Goal: Information Seeking & Learning: Learn about a topic

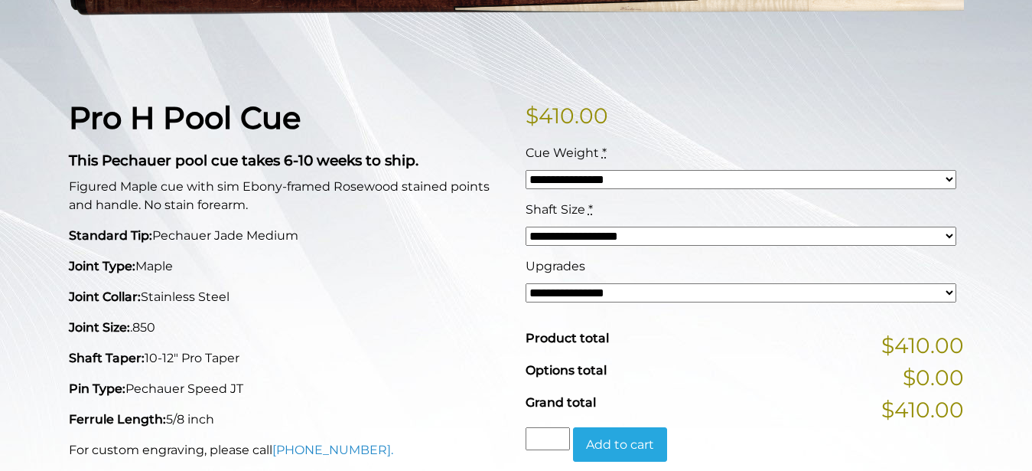
scroll to position [298, 0]
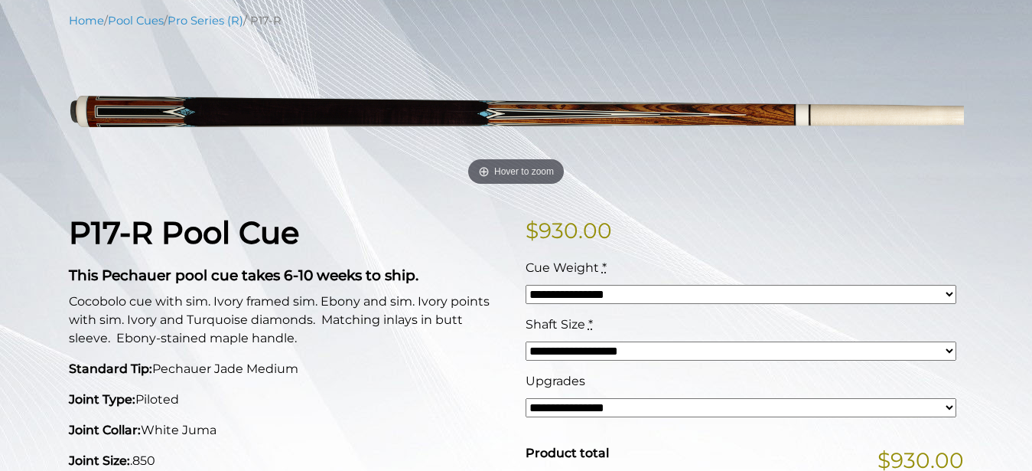
scroll to position [123, 0]
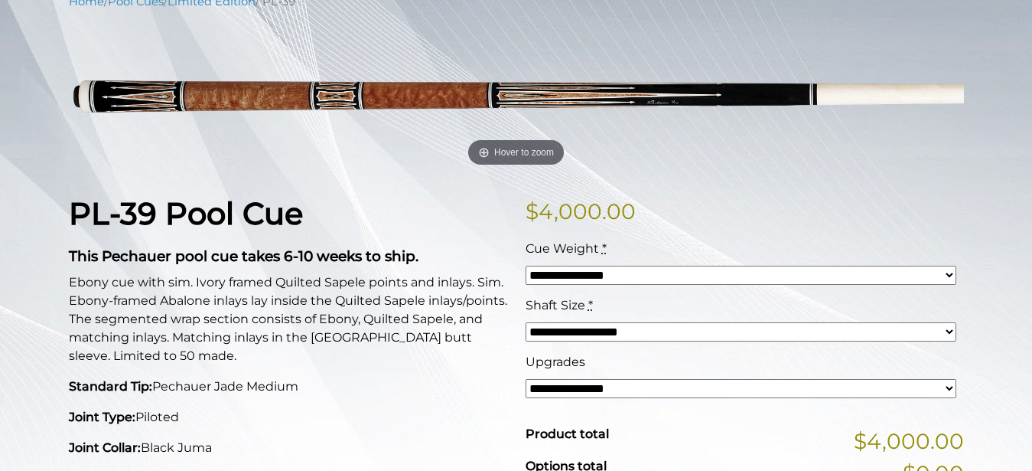
scroll to position [193, 0]
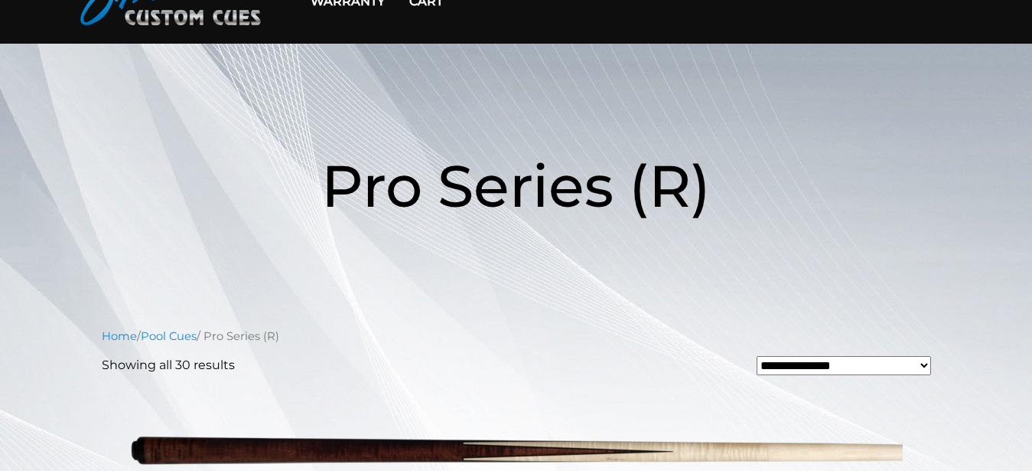
scroll to position [71, 0]
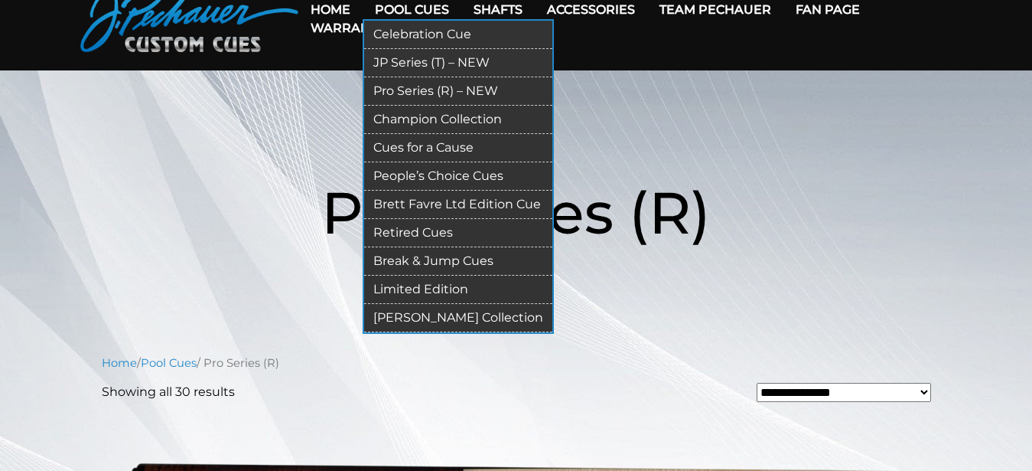
click at [422, 122] on link "Champion Collection" at bounding box center [458, 120] width 188 height 28
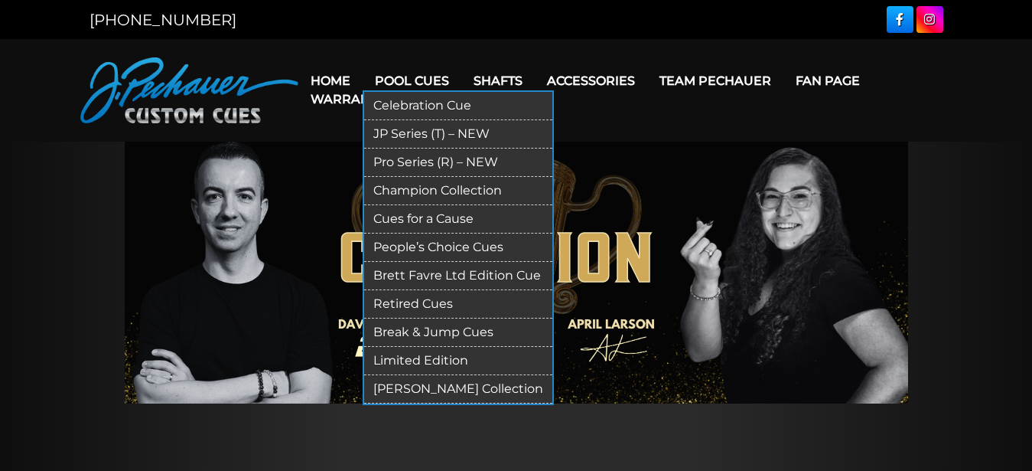
click at [414, 221] on link "Cues for a Cause" at bounding box center [458, 219] width 188 height 28
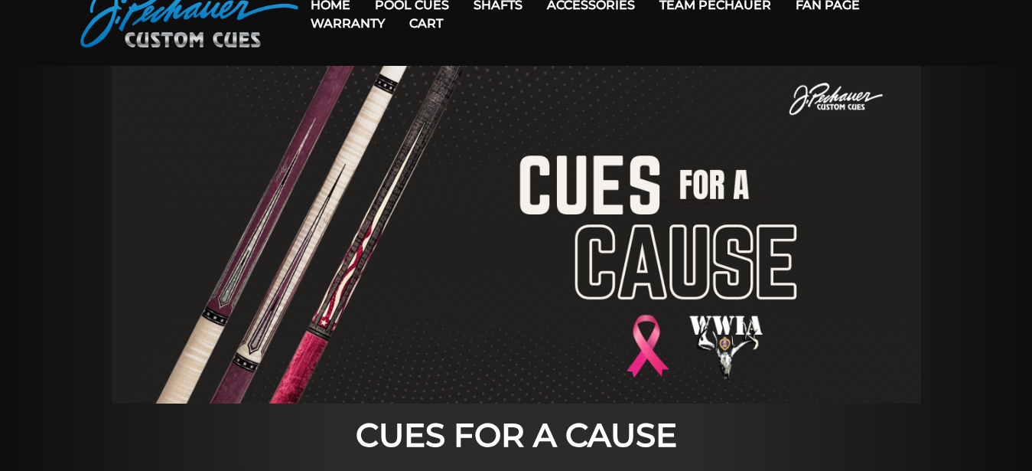
scroll to position [65, 0]
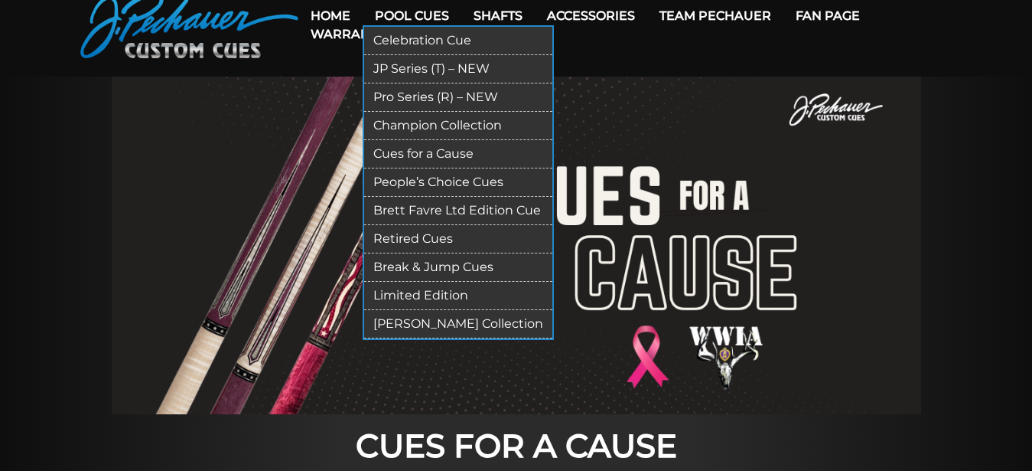
click at [435, 178] on link "People’s Choice Cues" at bounding box center [458, 182] width 188 height 28
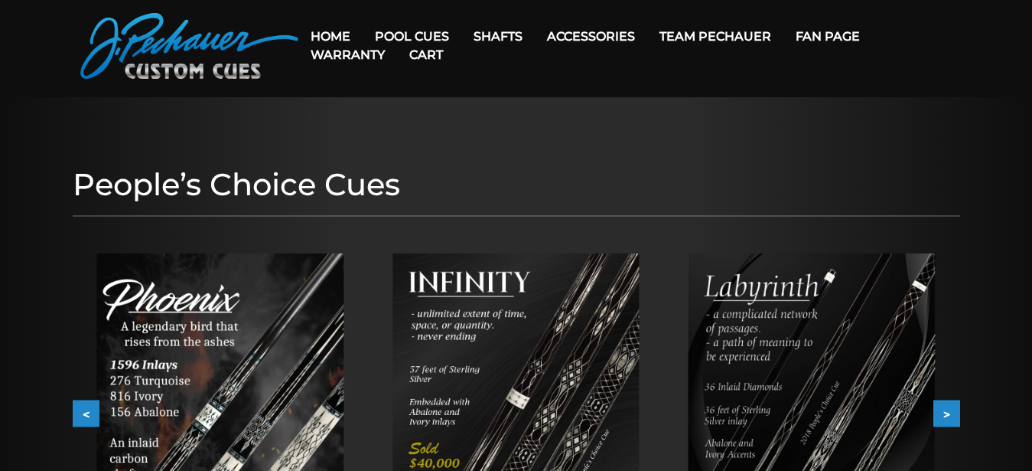
scroll to position [35, 0]
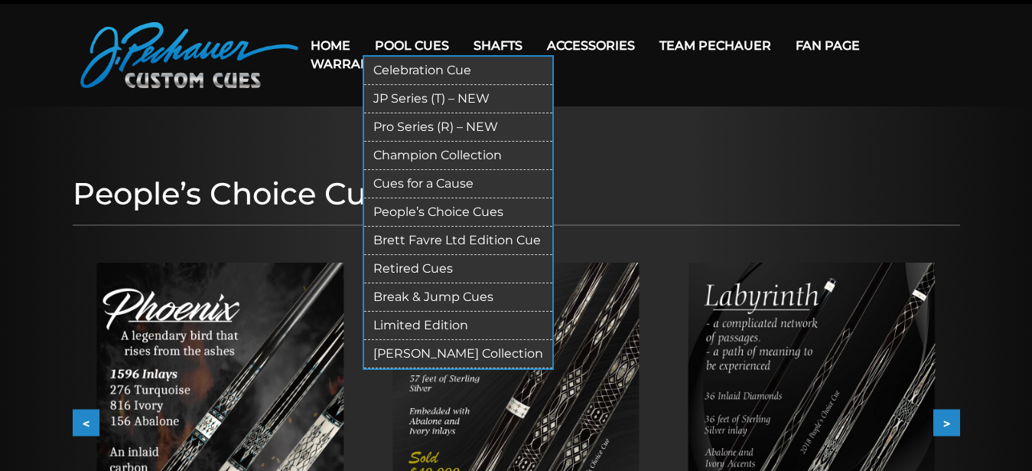
click at [432, 240] on link "Brett Favre Ltd Edition Cue" at bounding box center [458, 241] width 188 height 28
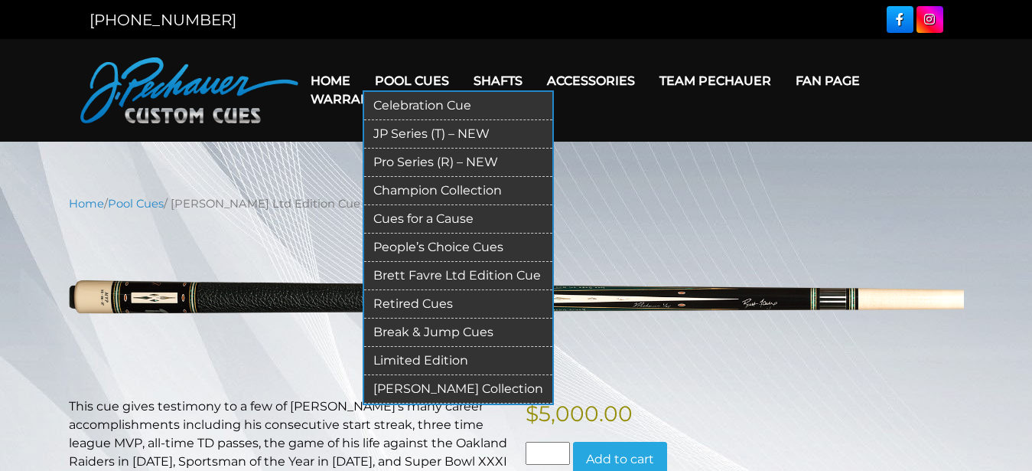
click at [422, 297] on link "Retired Cues" at bounding box center [458, 304] width 188 height 28
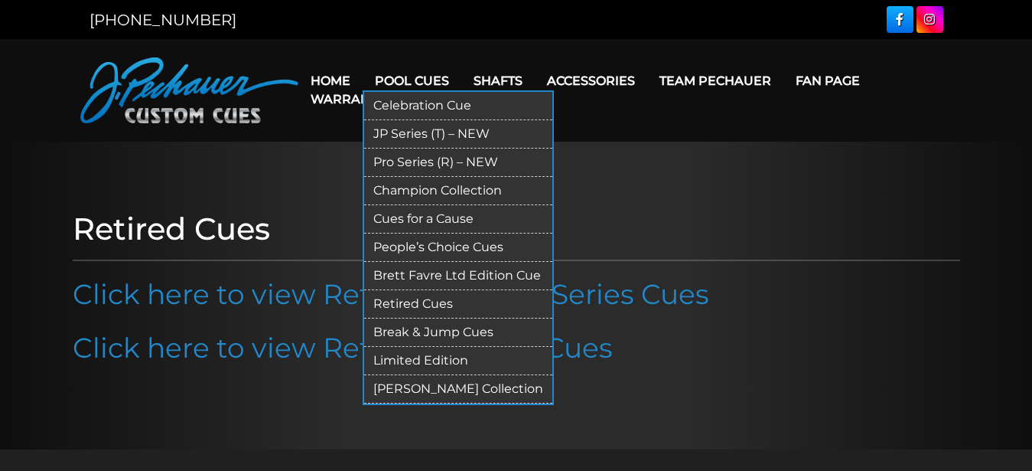
click at [423, 78] on link "Pool Cues" at bounding box center [412, 80] width 99 height 39
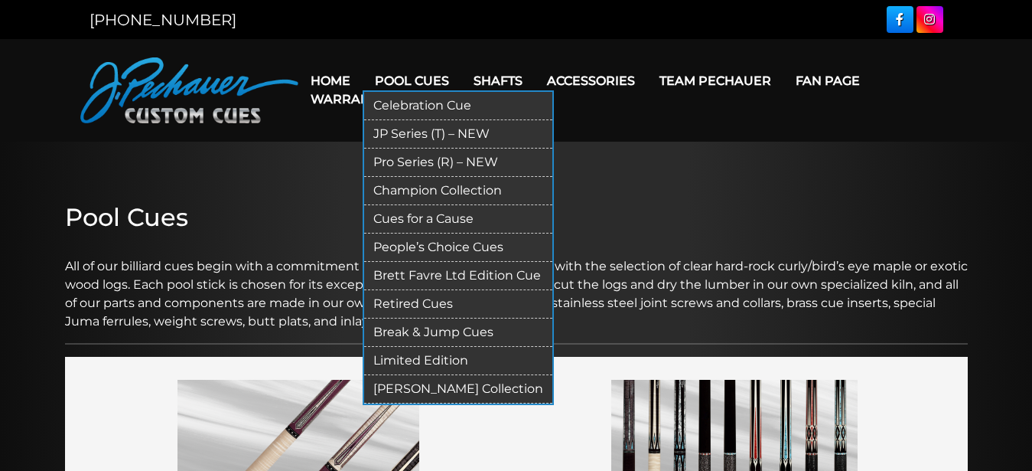
click at [409, 329] on link "Break & Jump Cues" at bounding box center [458, 332] width 188 height 28
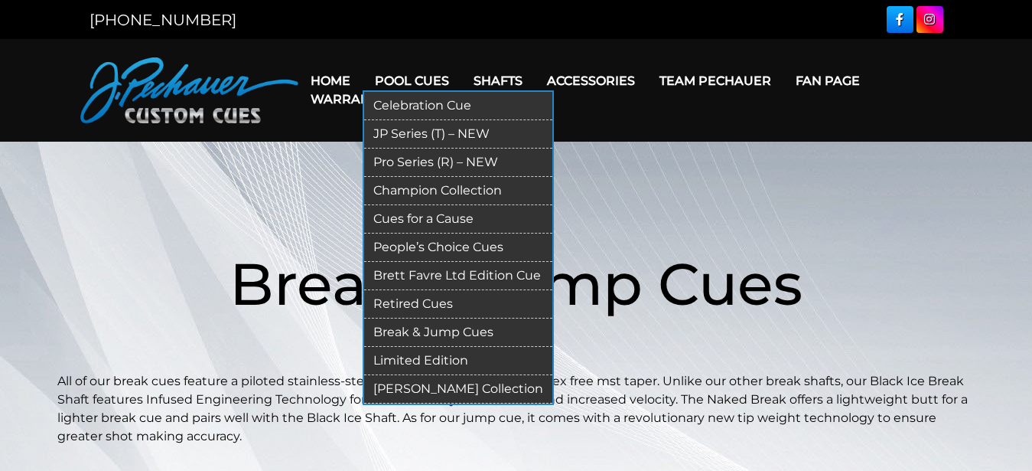
click at [438, 362] on link "Limited Edition" at bounding box center [458, 361] width 188 height 28
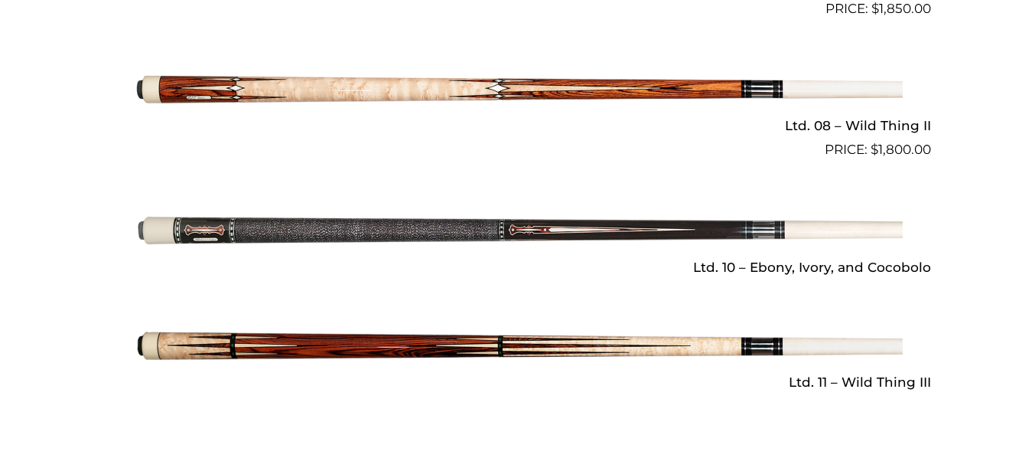
scroll to position [2179, 0]
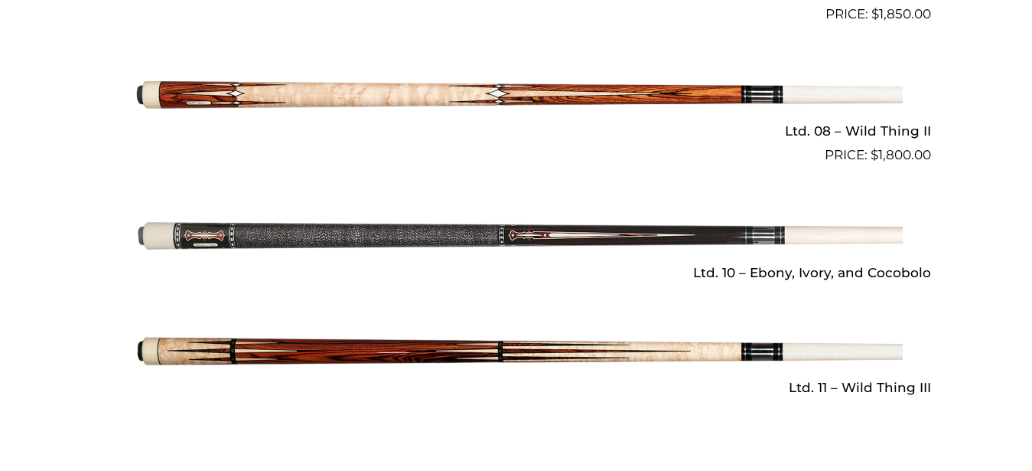
click at [822, 275] on h2 "Ltd. 10 – Ebony, Ivory, and Cocobolo" at bounding box center [517, 272] width 830 height 28
click at [451, 347] on img at bounding box center [516, 351] width 773 height 129
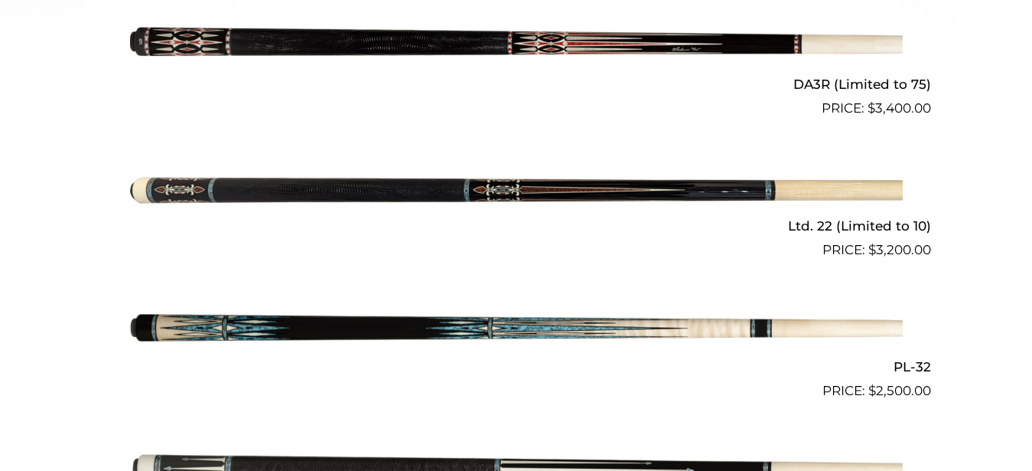
scroll to position [0, 0]
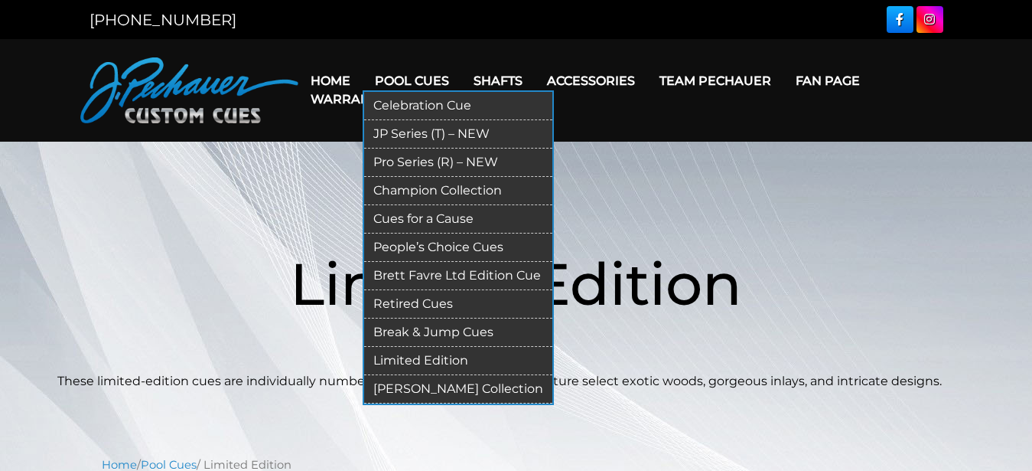
click at [423, 78] on link "Pool Cues" at bounding box center [412, 80] width 99 height 39
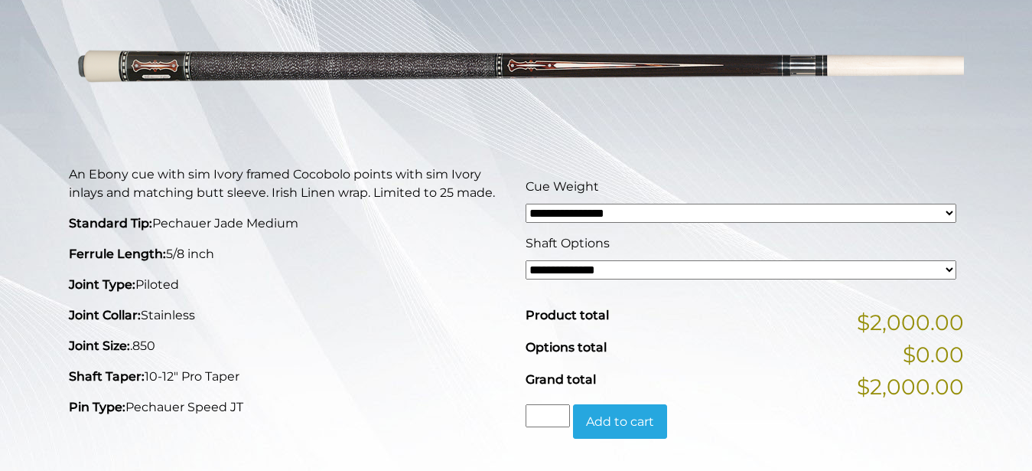
scroll to position [194, 0]
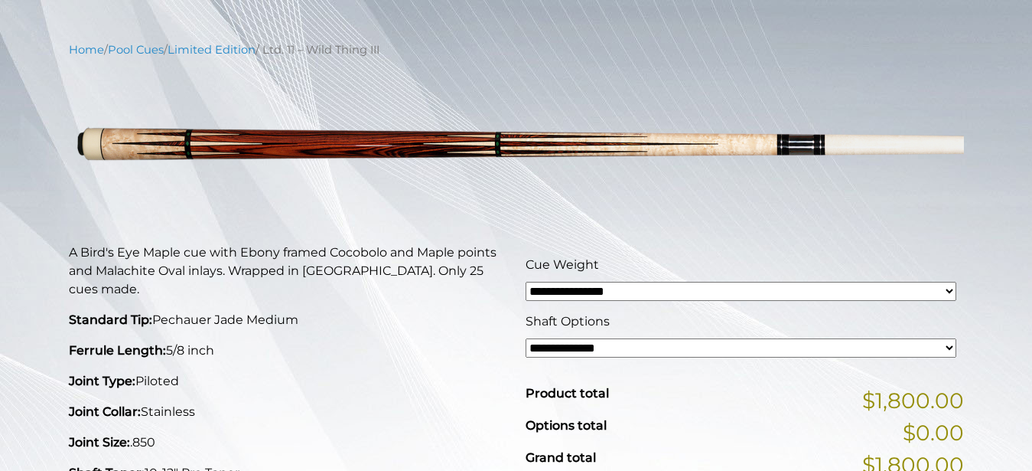
scroll to position [149, 0]
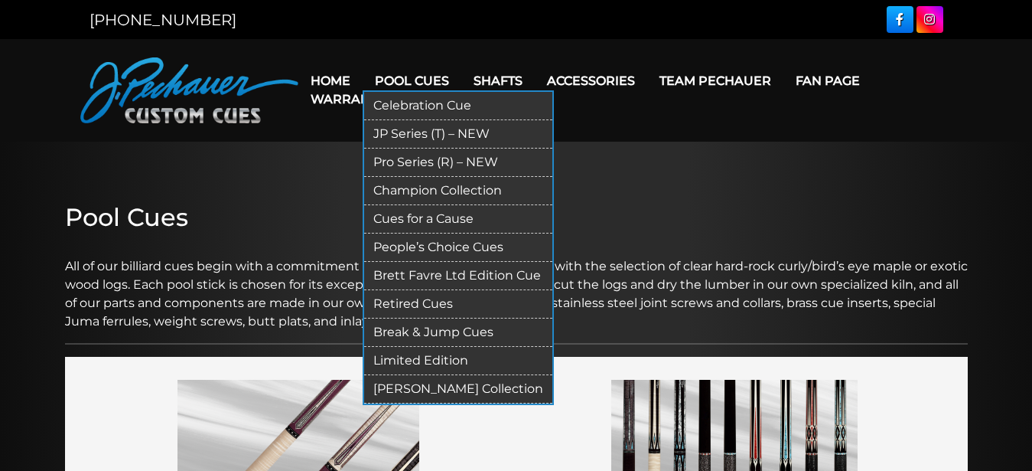
click at [400, 383] on link "[PERSON_NAME] Collection" at bounding box center [458, 389] width 188 height 28
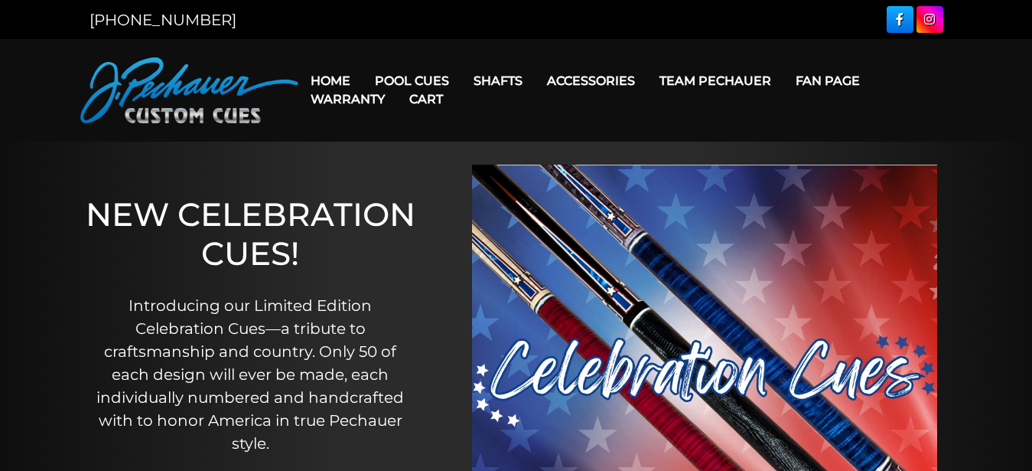
click at [428, 81] on link "Cart" at bounding box center [426, 99] width 58 height 39
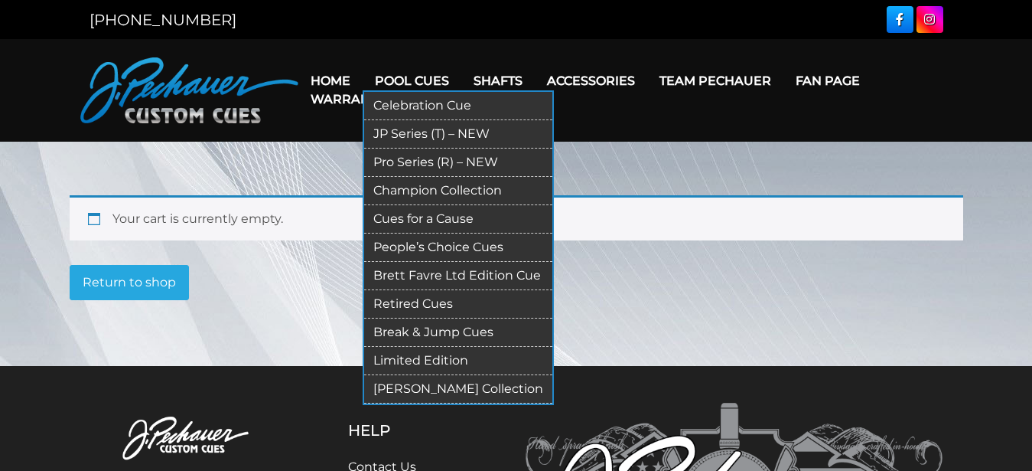
click at [383, 76] on link "Pool Cues" at bounding box center [412, 80] width 99 height 39
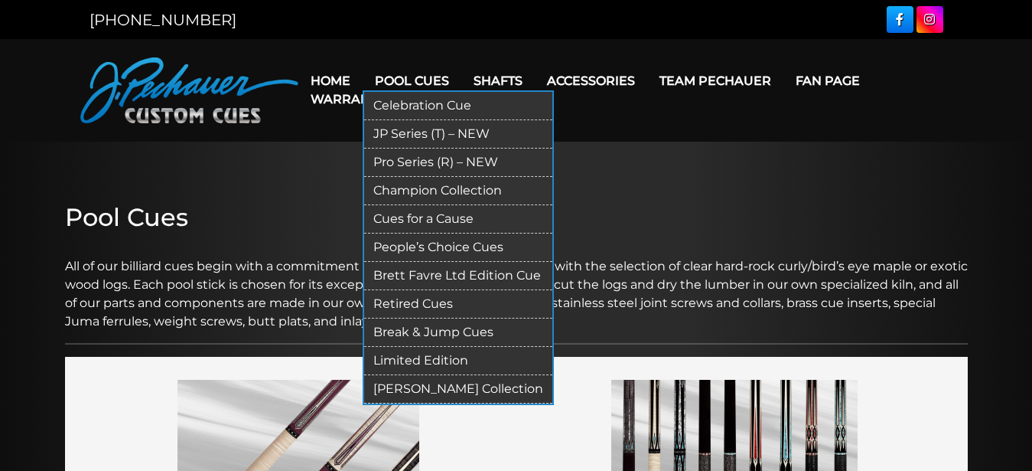
click at [393, 297] on link "Retired Cues" at bounding box center [458, 304] width 188 height 28
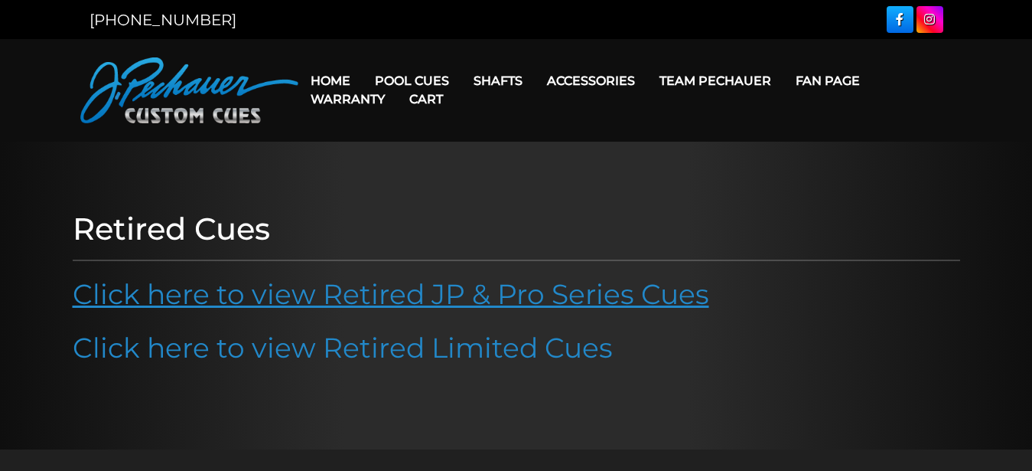
click at [401, 295] on link "Click here to view Retired JP & Pro Series Cues" at bounding box center [391, 294] width 637 height 34
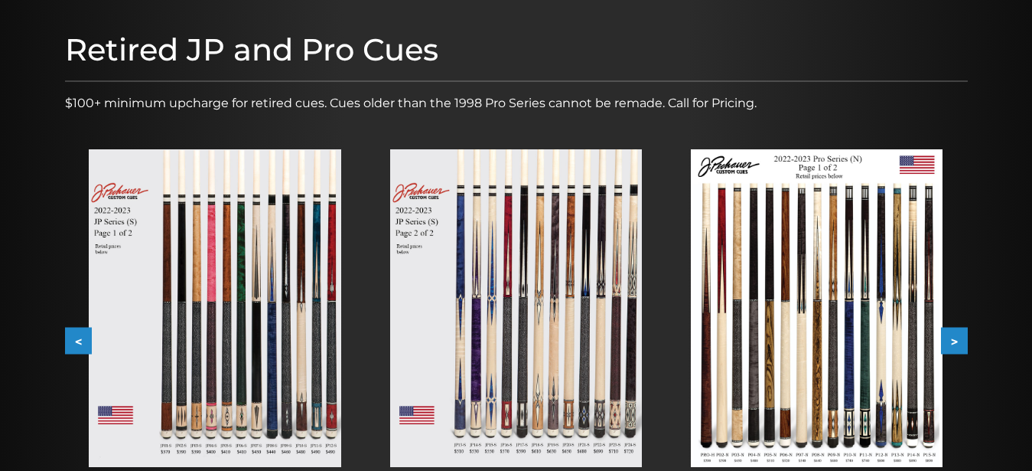
scroll to position [177, 0]
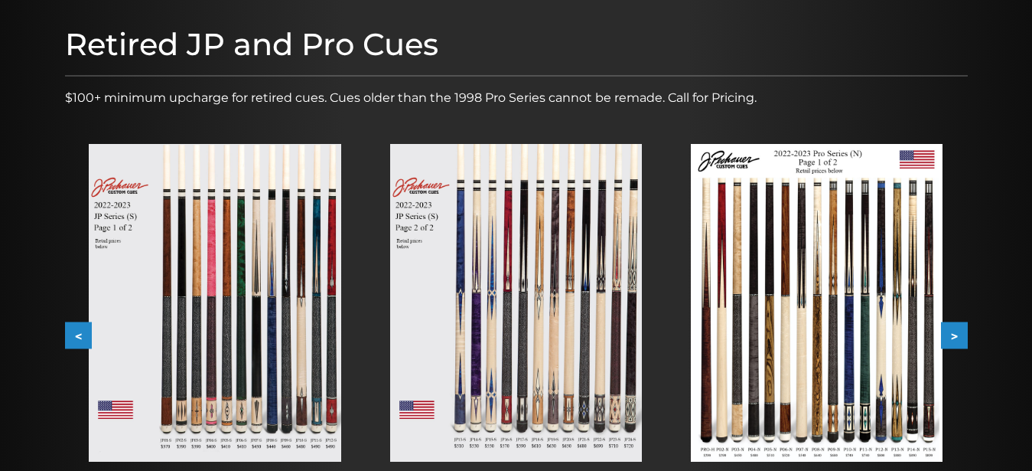
click at [855, 236] on img at bounding box center [817, 303] width 252 height 318
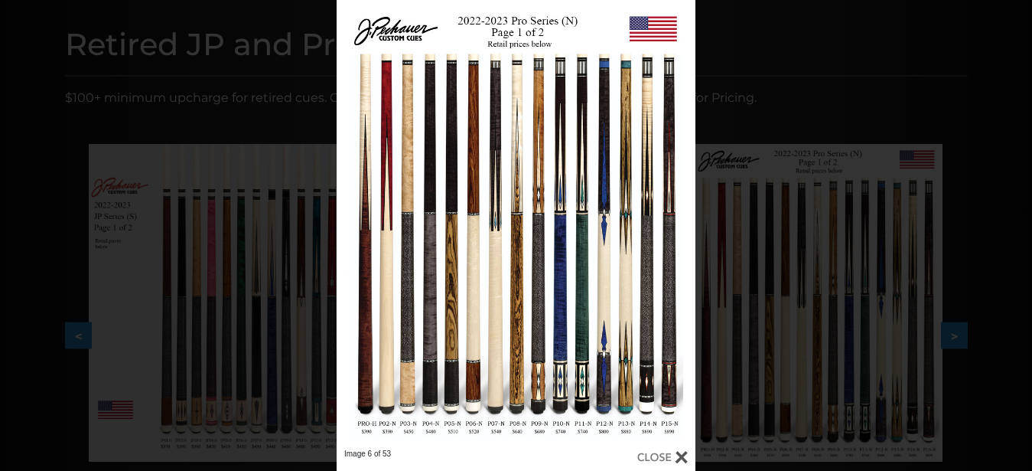
click at [676, 459] on div at bounding box center [663, 456] width 51 height 17
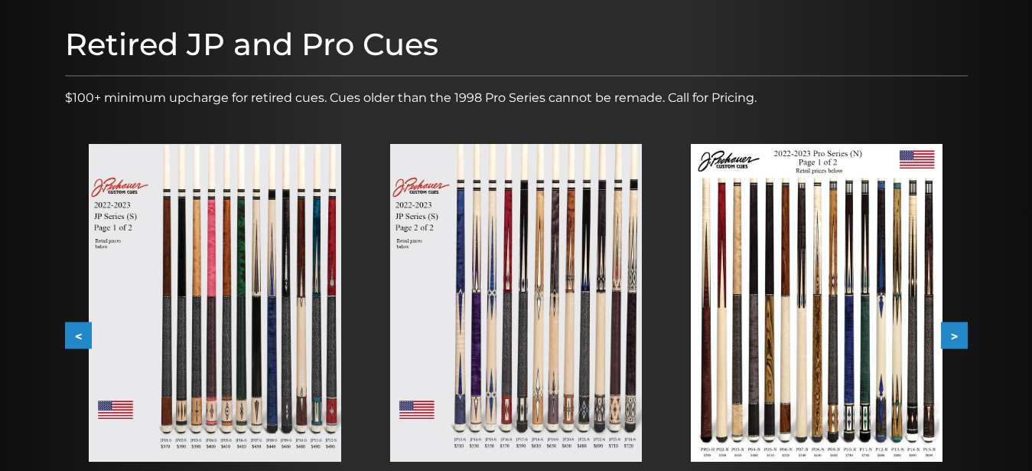
click at [561, 395] on img at bounding box center [516, 303] width 252 height 318
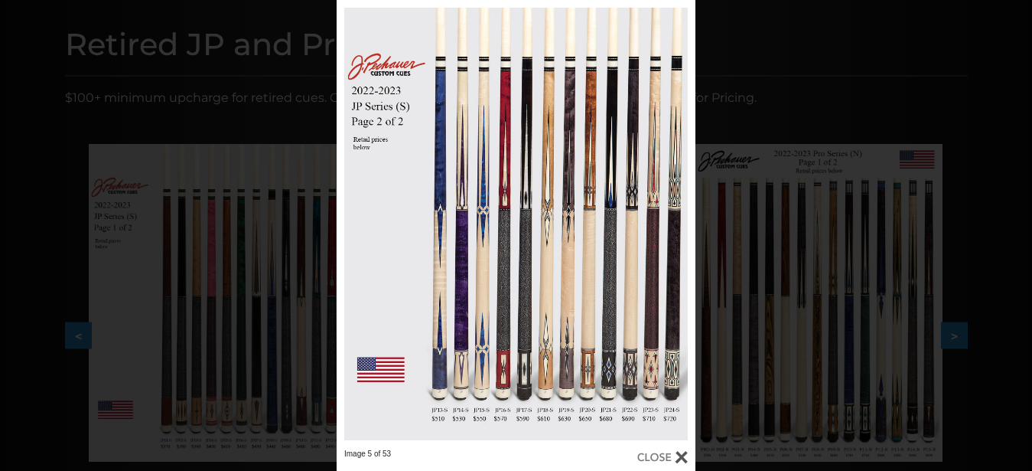
click at [675, 456] on div at bounding box center [663, 456] width 51 height 17
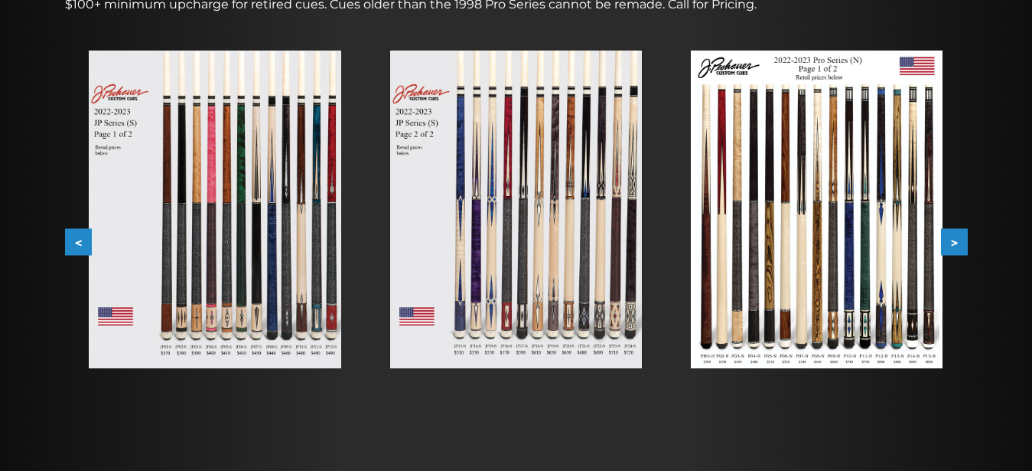
scroll to position [246, 0]
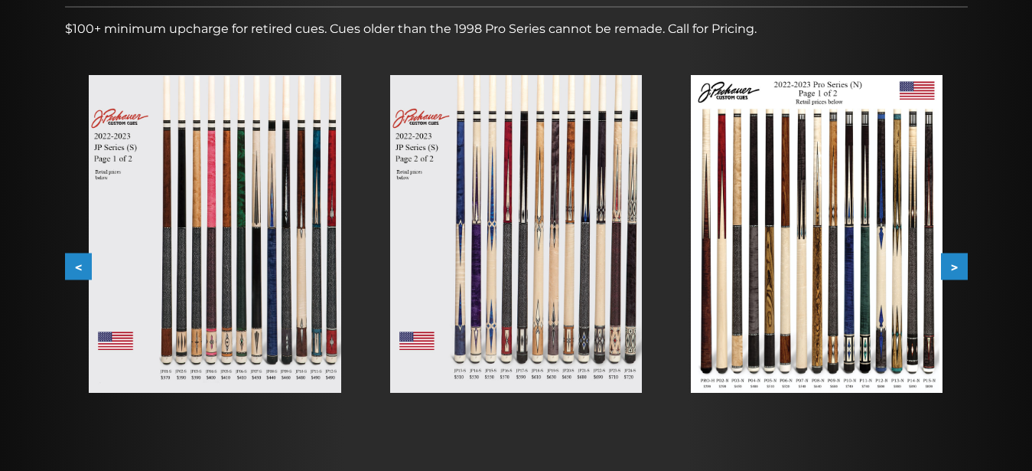
click at [957, 267] on button ">" at bounding box center [954, 266] width 27 height 27
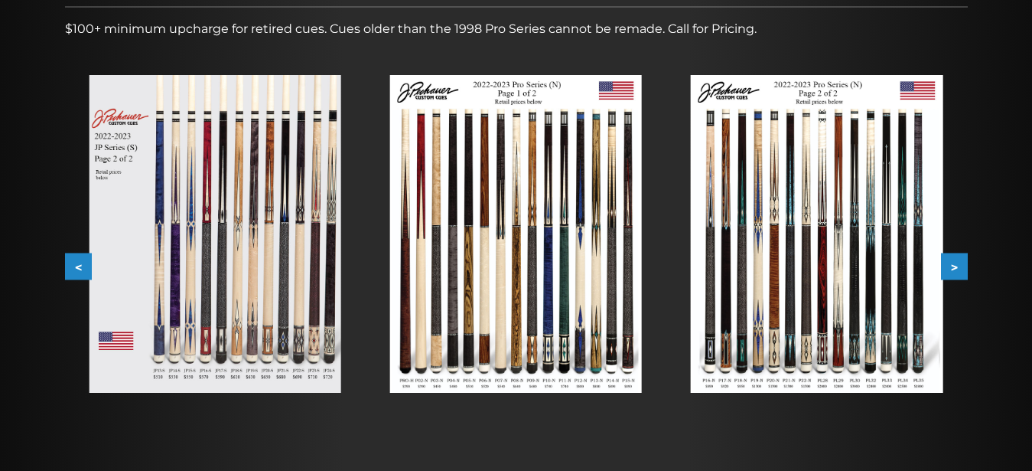
click at [957, 268] on button ">" at bounding box center [954, 266] width 27 height 27
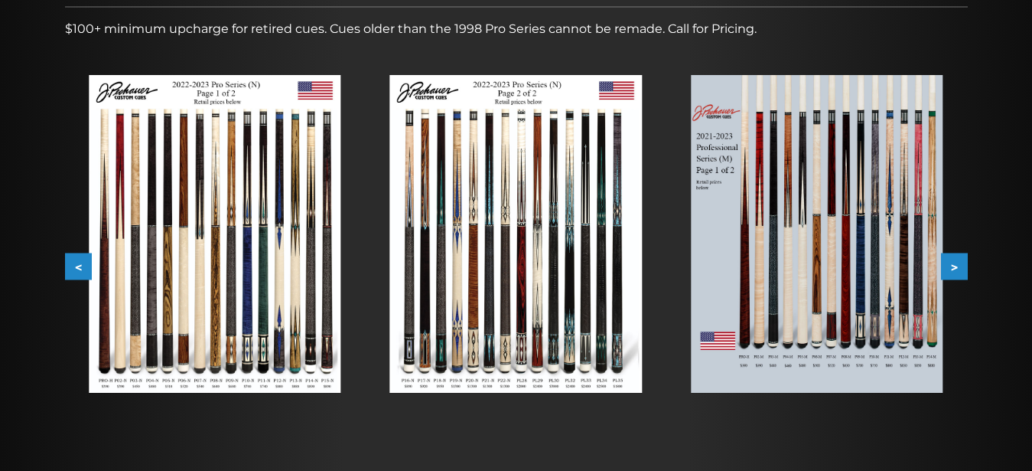
click at [535, 338] on img at bounding box center [516, 234] width 252 height 318
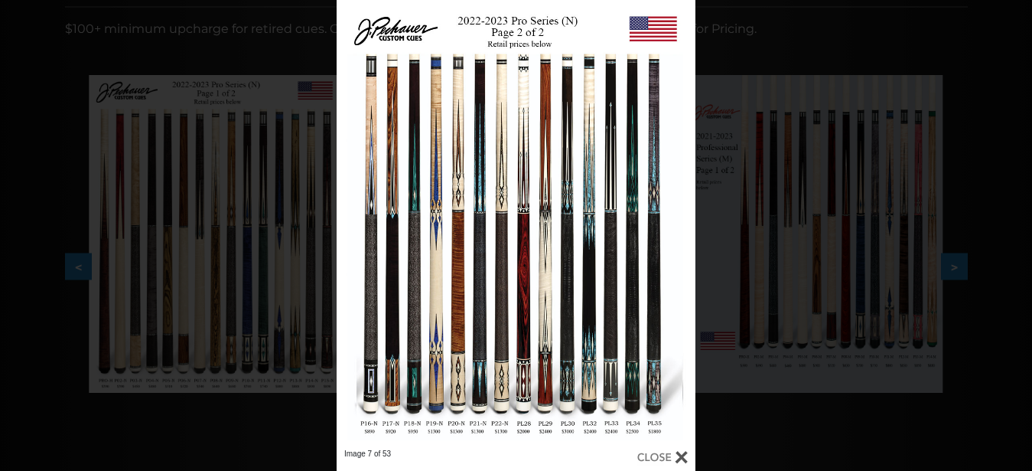
click at [678, 452] on div at bounding box center [663, 456] width 51 height 17
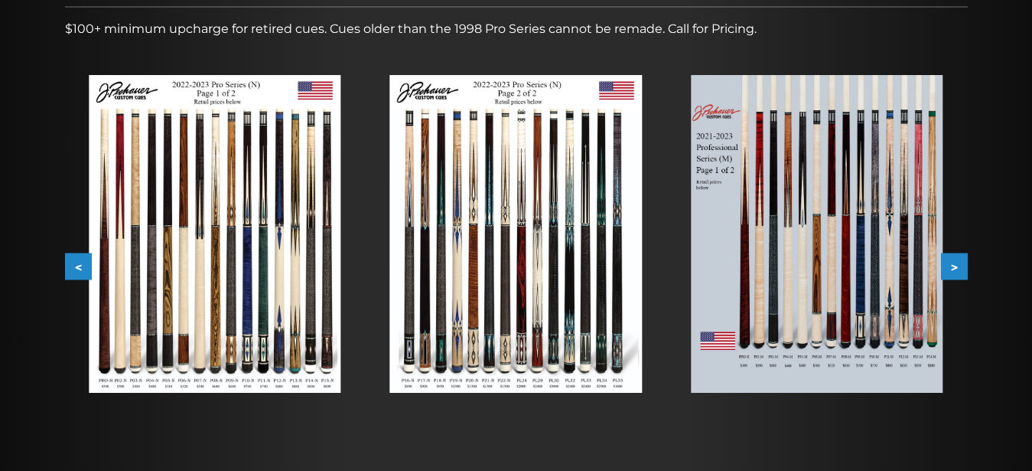
click at [954, 267] on button ">" at bounding box center [954, 266] width 27 height 27
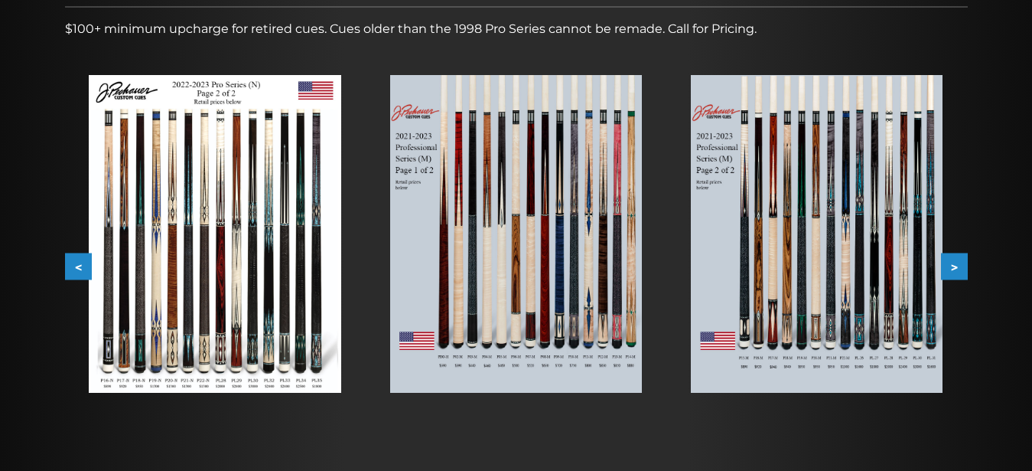
click at [549, 328] on img at bounding box center [516, 234] width 252 height 318
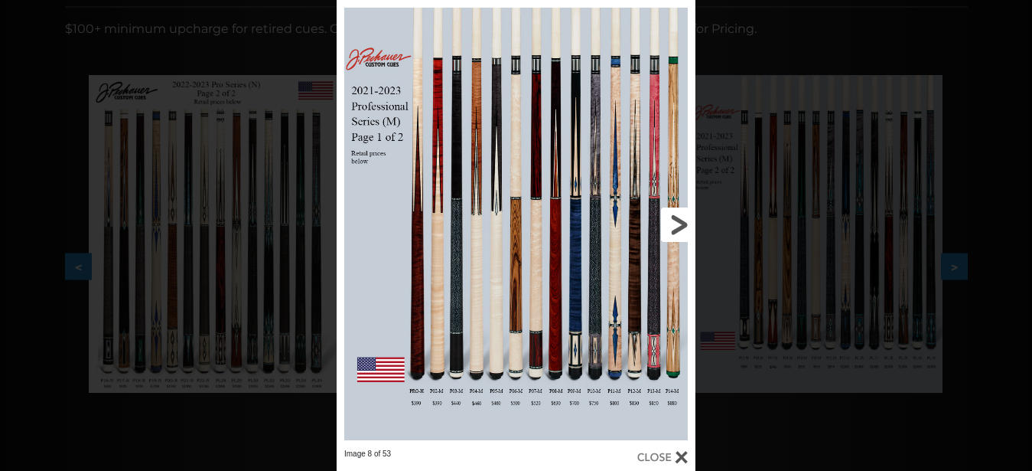
click at [682, 448] on link at bounding box center [614, 224] width 161 height 448
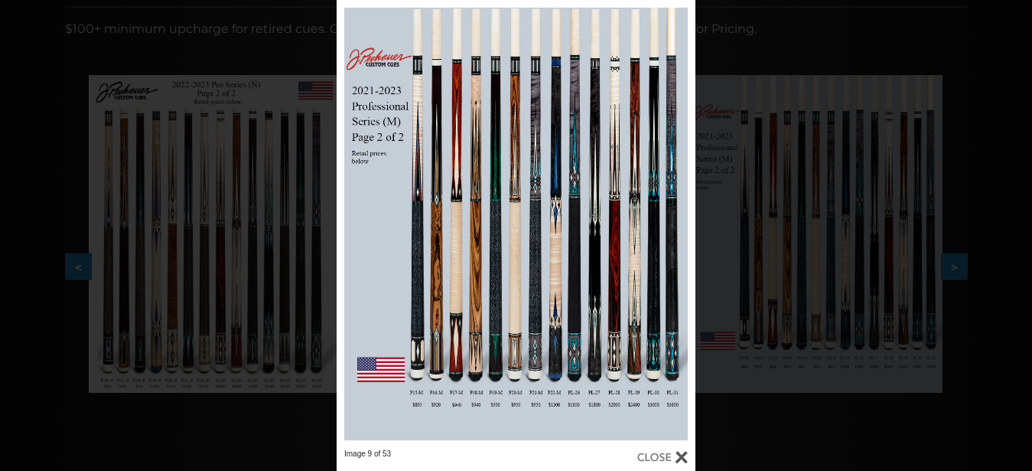
click at [805, 355] on div "Image 9 of 53" at bounding box center [516, 235] width 1032 height 471
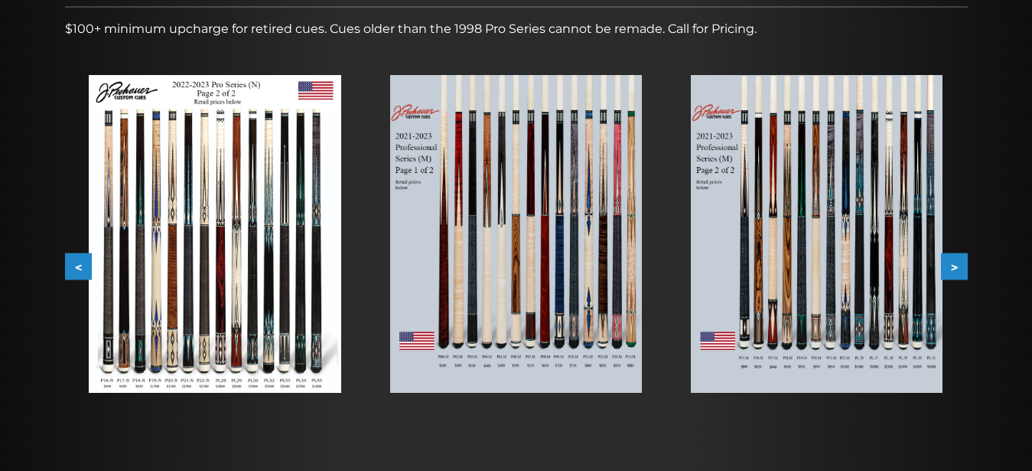
click at [805, 355] on img at bounding box center [817, 234] width 252 height 318
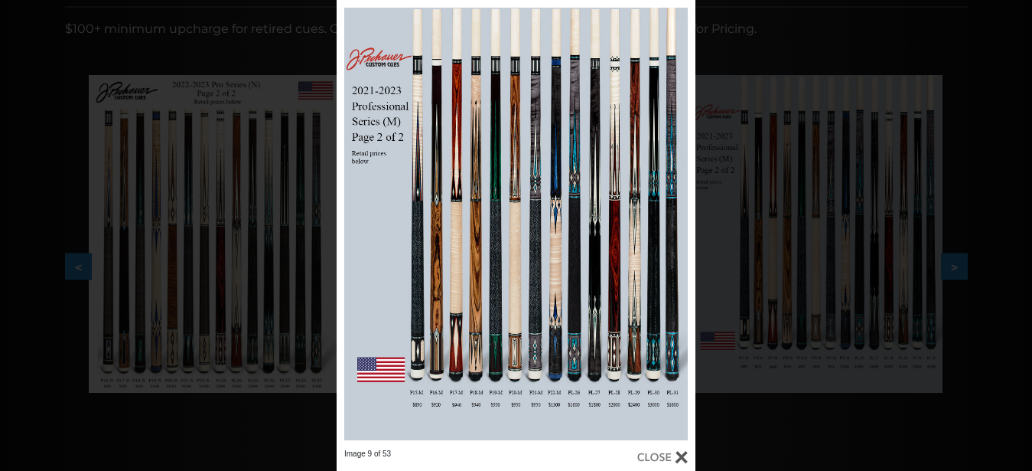
click at [680, 458] on div at bounding box center [663, 456] width 51 height 17
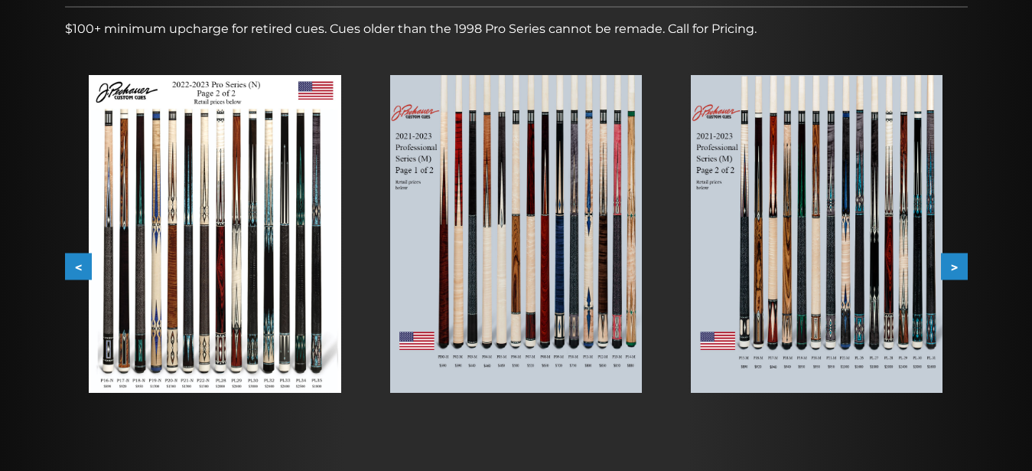
click at [957, 265] on button ">" at bounding box center [954, 266] width 27 height 27
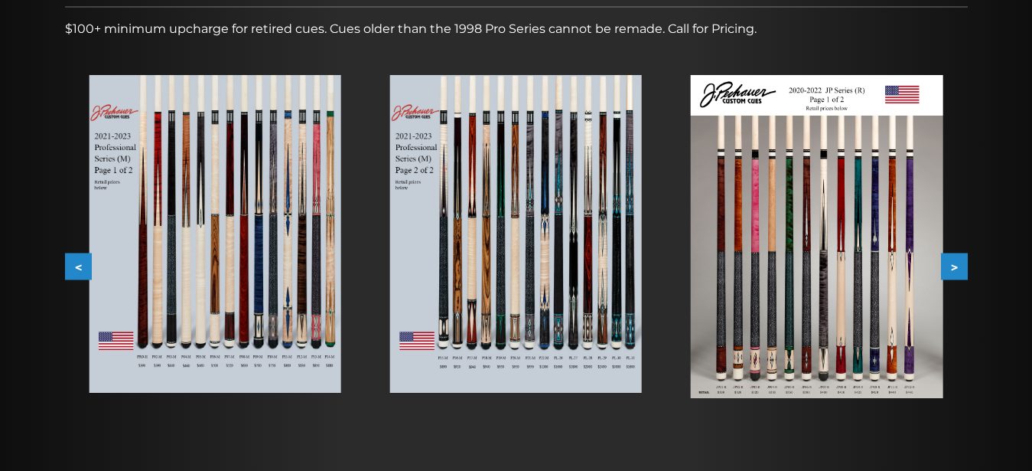
click at [957, 265] on button ">" at bounding box center [954, 266] width 27 height 27
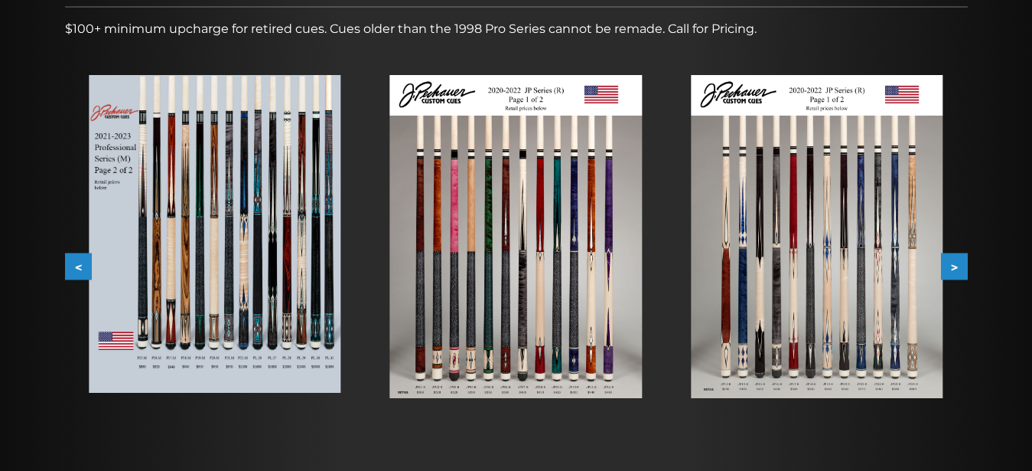
click at [957, 265] on button ">" at bounding box center [954, 266] width 27 height 27
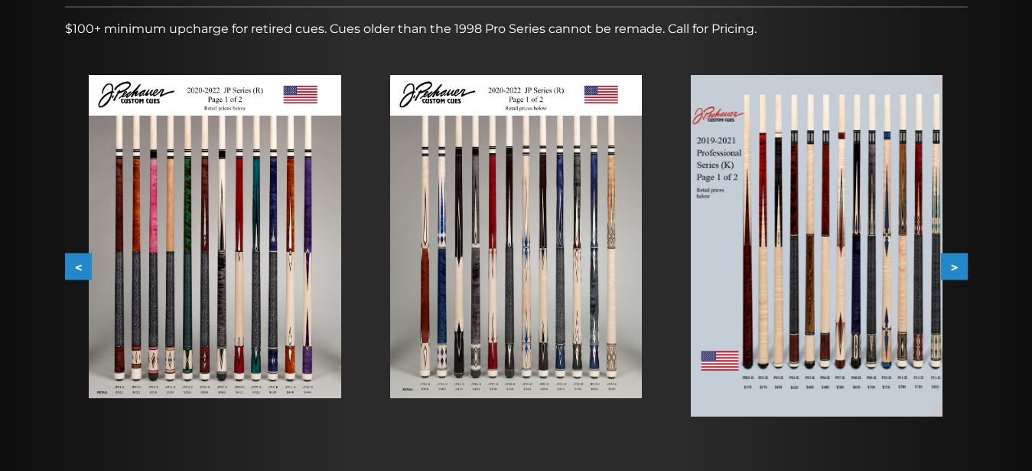
click at [268, 378] on img at bounding box center [215, 236] width 252 height 323
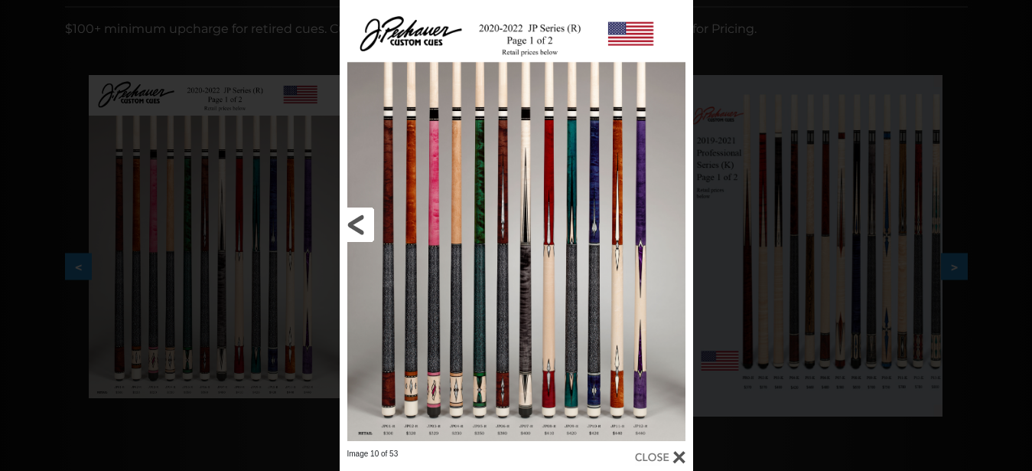
click at [488, 433] on link at bounding box center [419, 224] width 159 height 448
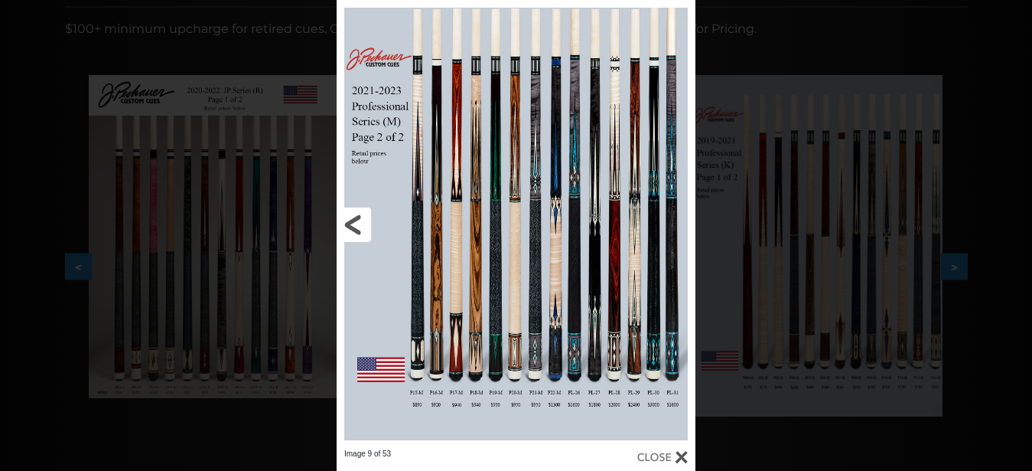
click at [346, 233] on link at bounding box center [417, 224] width 161 height 448
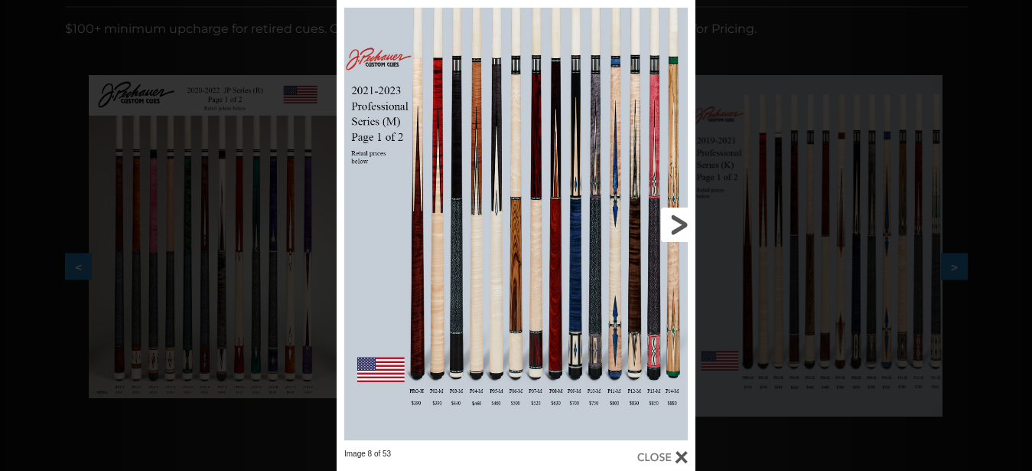
click at [677, 227] on link at bounding box center [614, 224] width 161 height 448
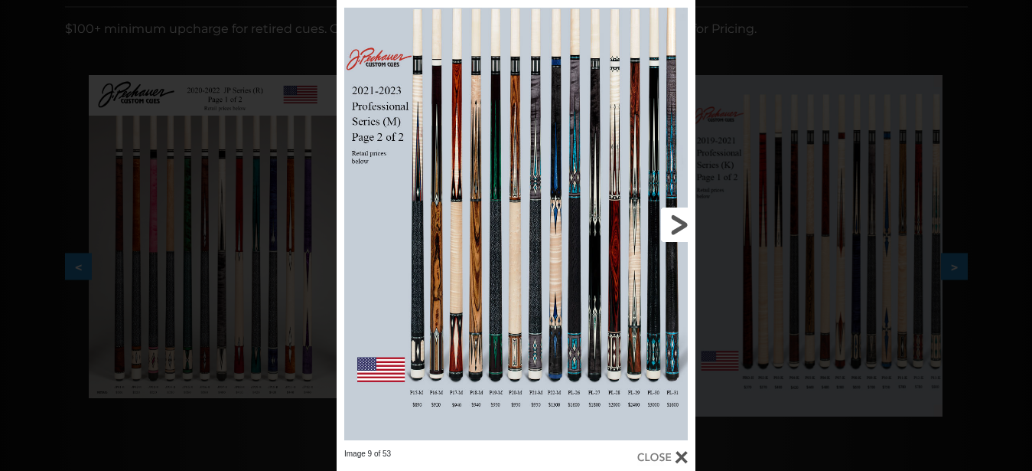
click at [677, 227] on link at bounding box center [614, 224] width 161 height 448
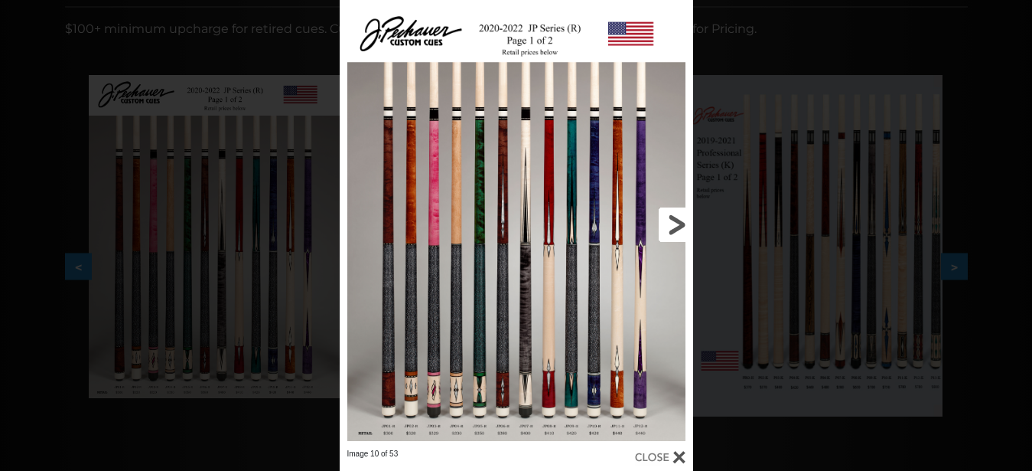
click at [677, 227] on link at bounding box center [613, 224] width 159 height 448
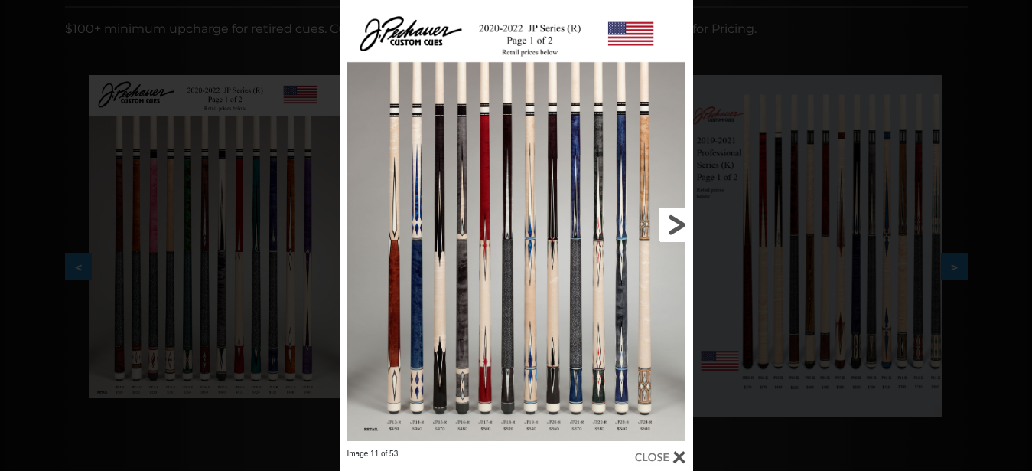
click at [677, 227] on link at bounding box center [613, 224] width 159 height 448
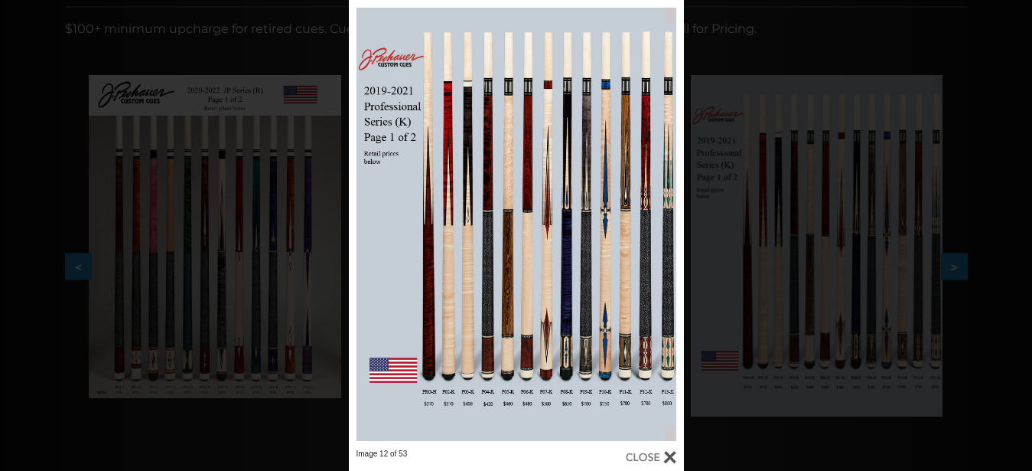
click at [672, 456] on div at bounding box center [651, 456] width 51 height 17
